Goal: Check status: Check status

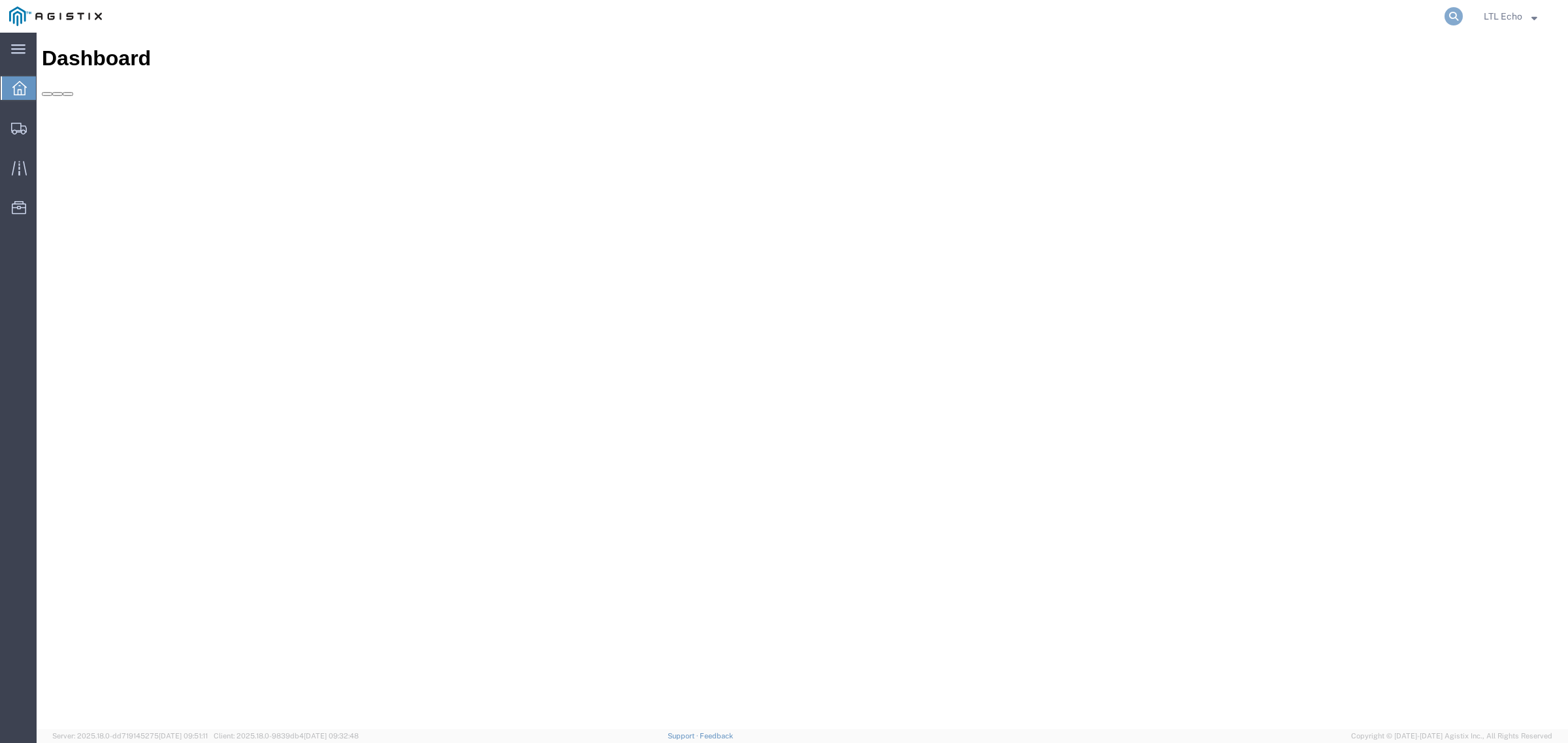
click at [1254, 18] on icon at bounding box center [1454, 16] width 18 height 18
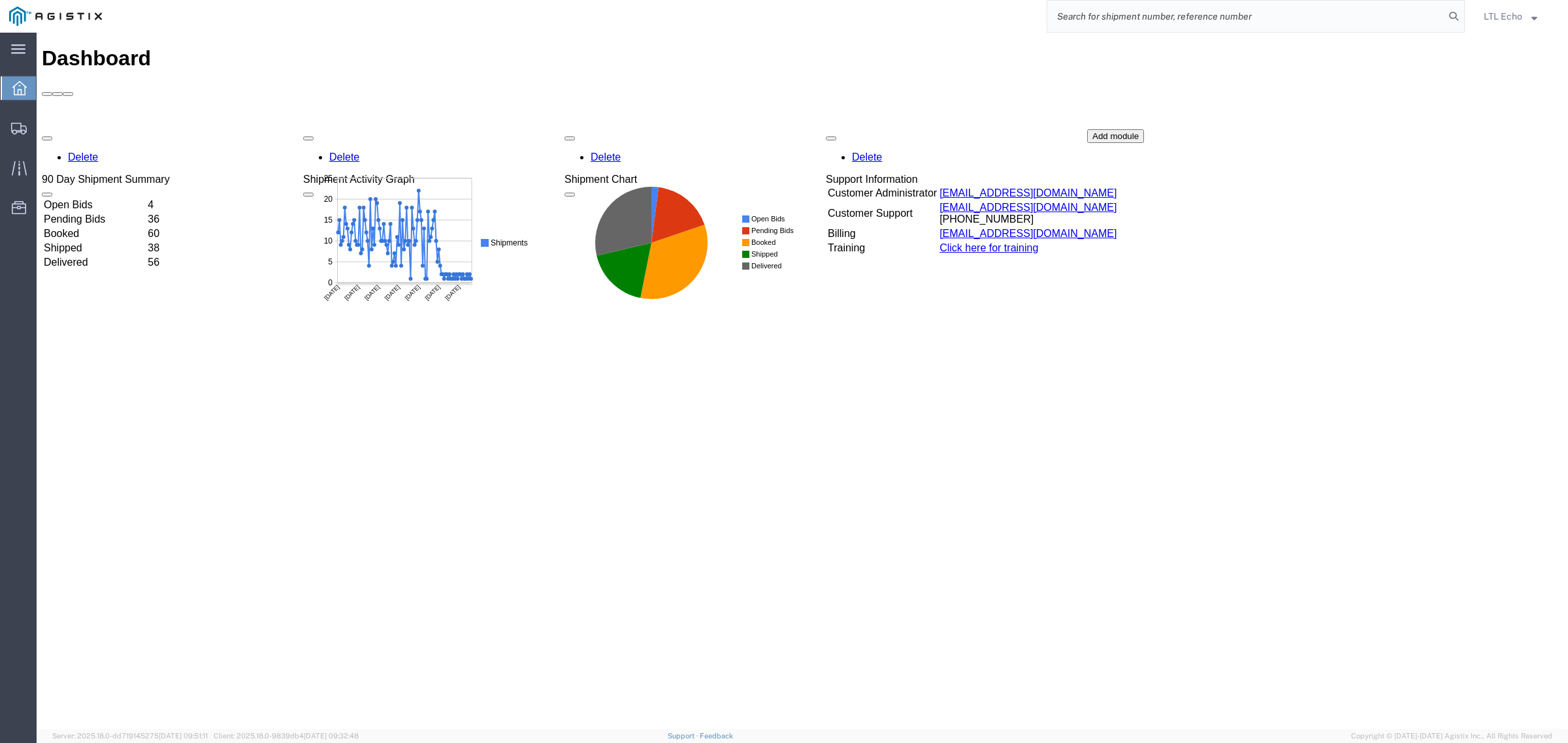
click at [1254, 15] on input "search" at bounding box center [1245, 16] width 397 height 32
paste input "56530150"
drag, startPoint x: 1151, startPoint y: 18, endPoint x: 736, endPoint y: -65, distance: 423.2
click at [736, 0] on html "main_menu Created with Sketch. Collapse Menu Dashboard Shipments Traffic Resour…" at bounding box center [784, 371] width 1568 height 743
paste input "059472"
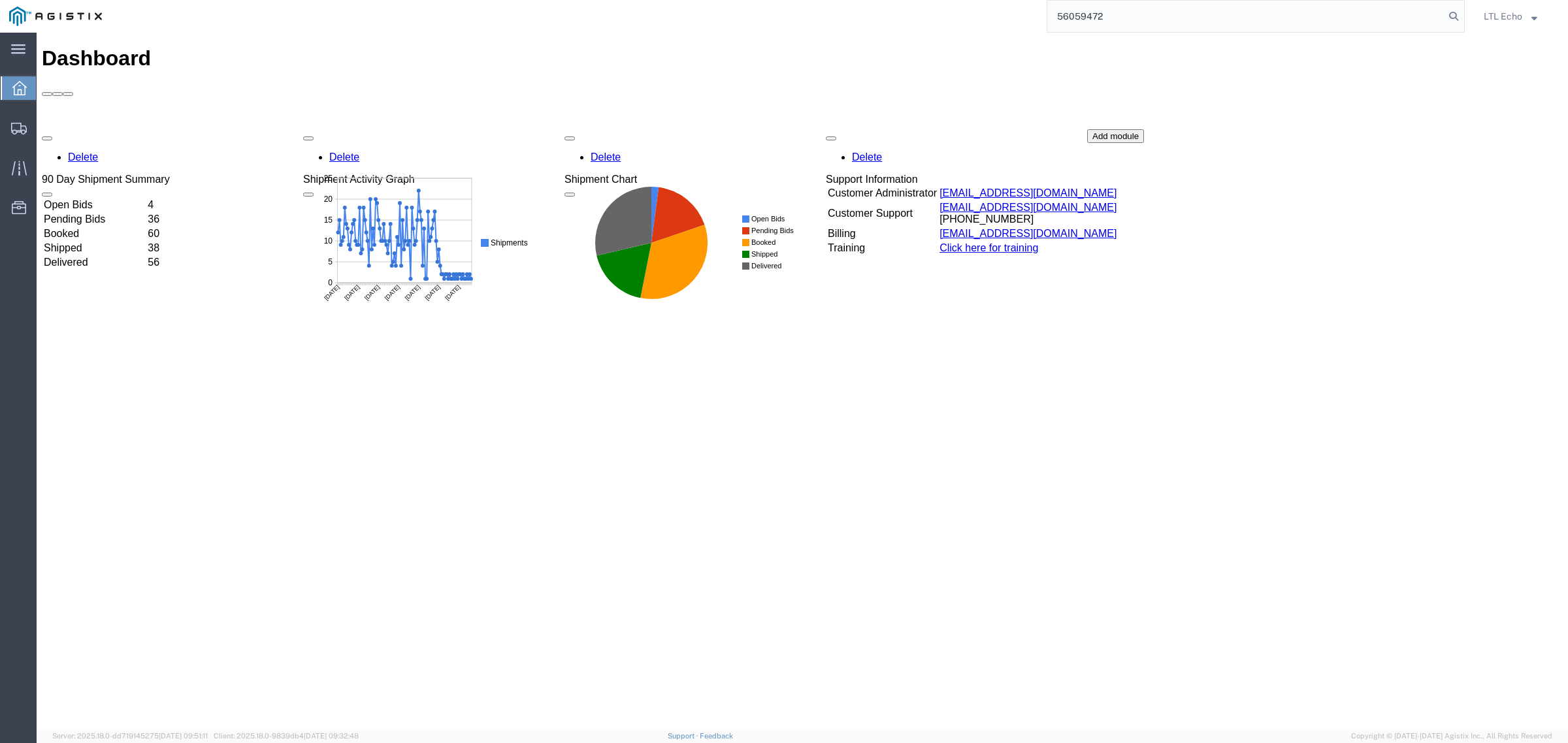
type input "56059472"
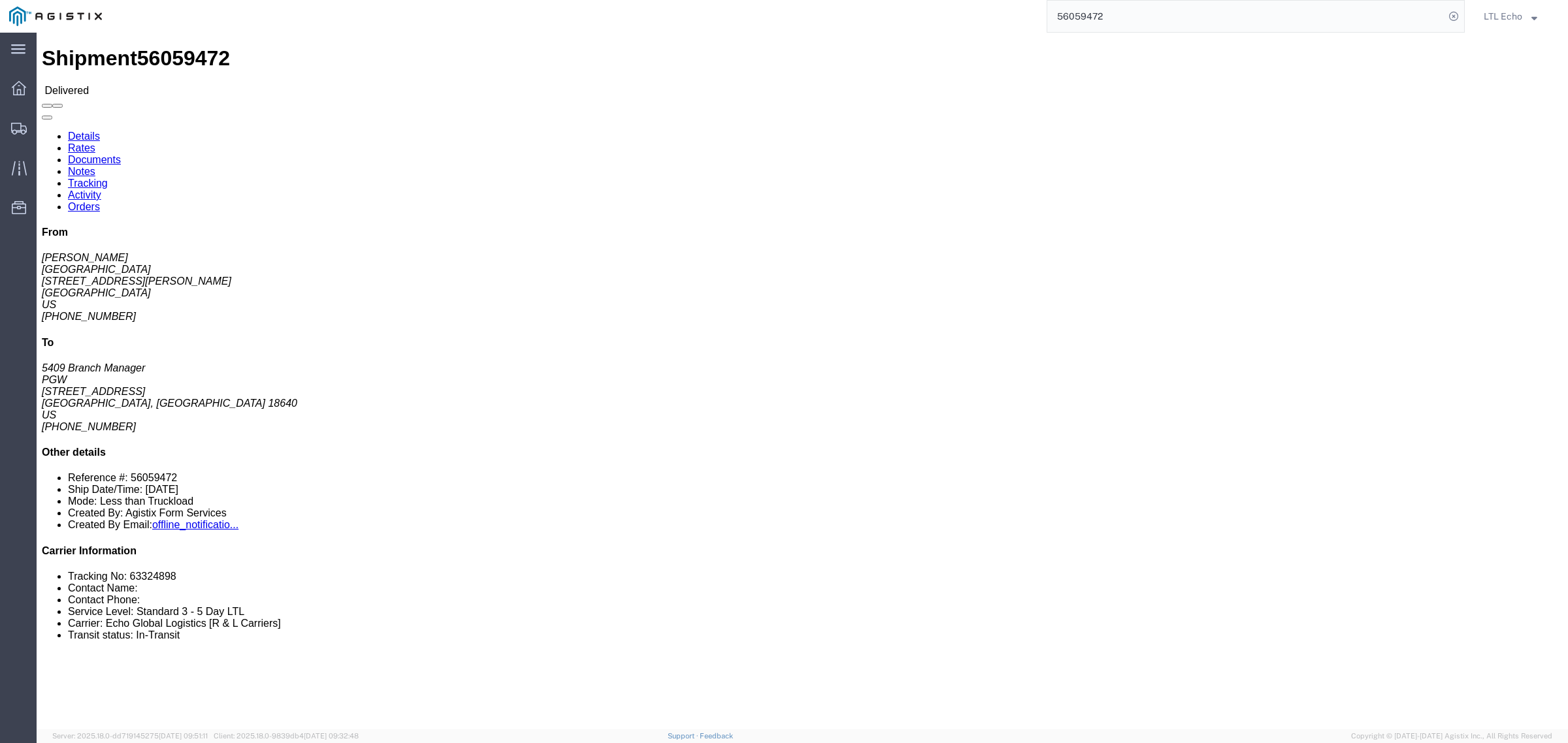
click li "Tracking No: 63324898"
copy li "63324898"
click b "AA0035586"
